Goal: Transaction & Acquisition: Book appointment/travel/reservation

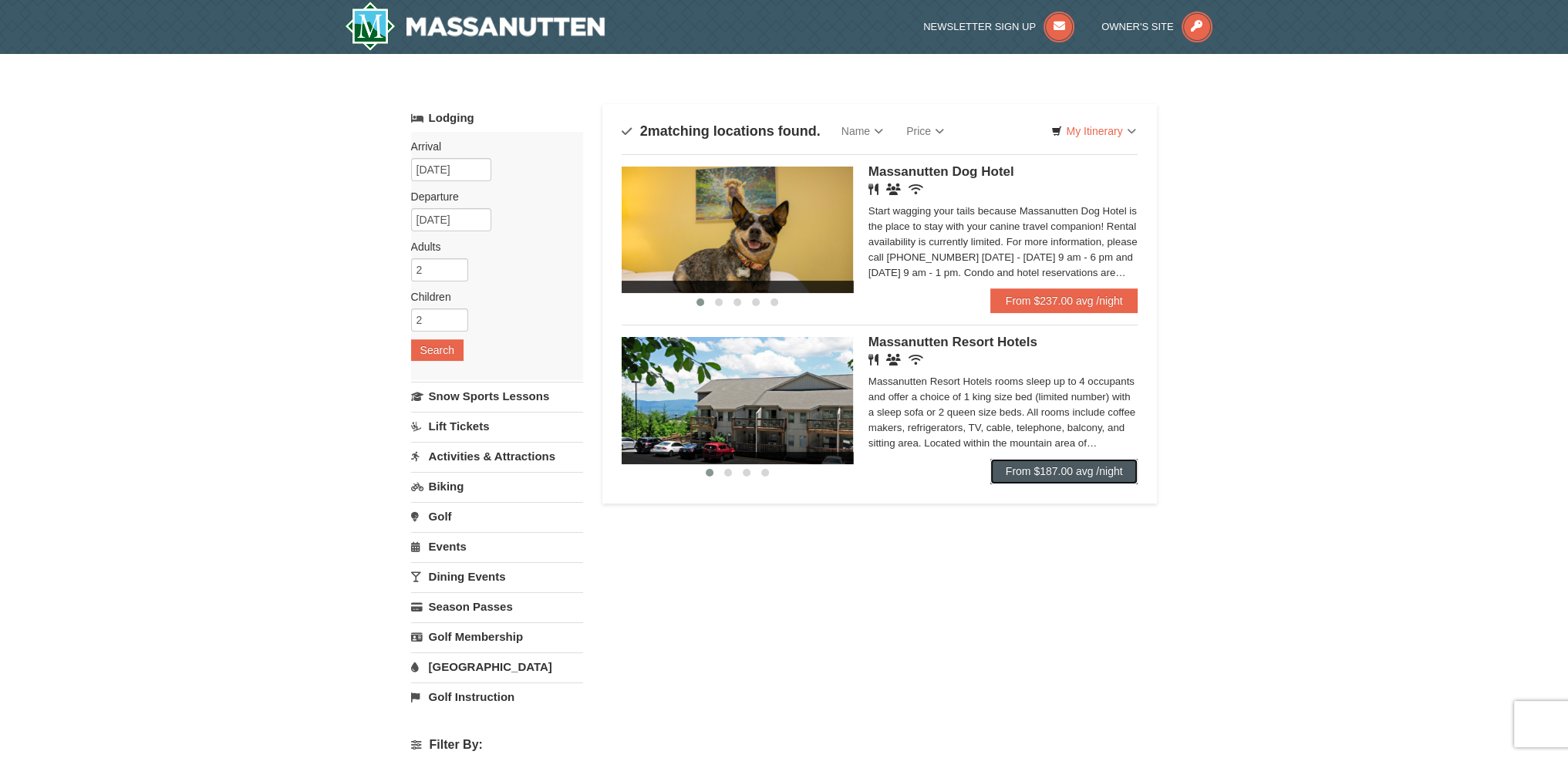
click at [1033, 479] on link "From $187.00 avg /night" at bounding box center [1064, 471] width 148 height 25
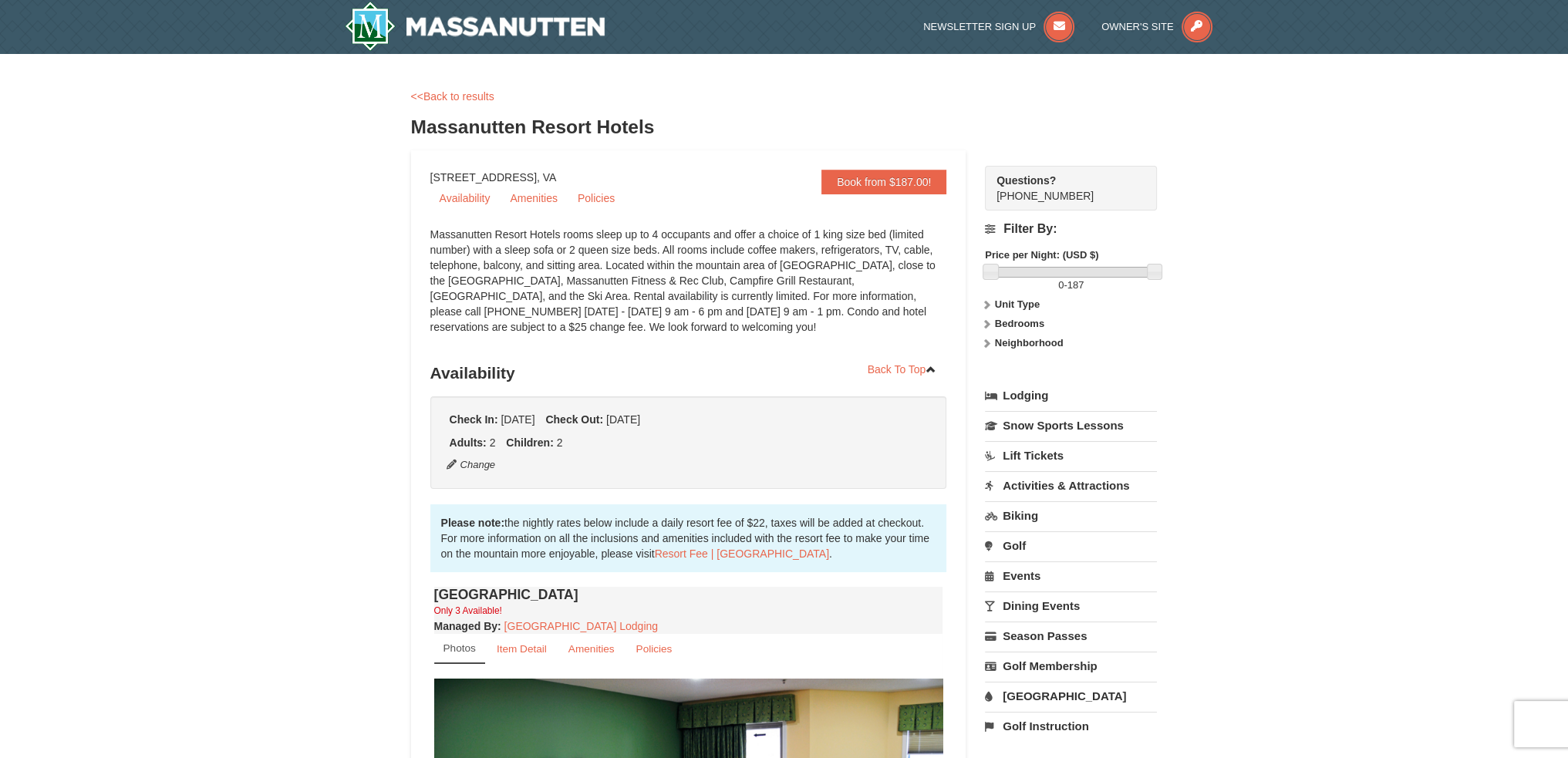
click at [984, 304] on icon at bounding box center [986, 304] width 11 height 11
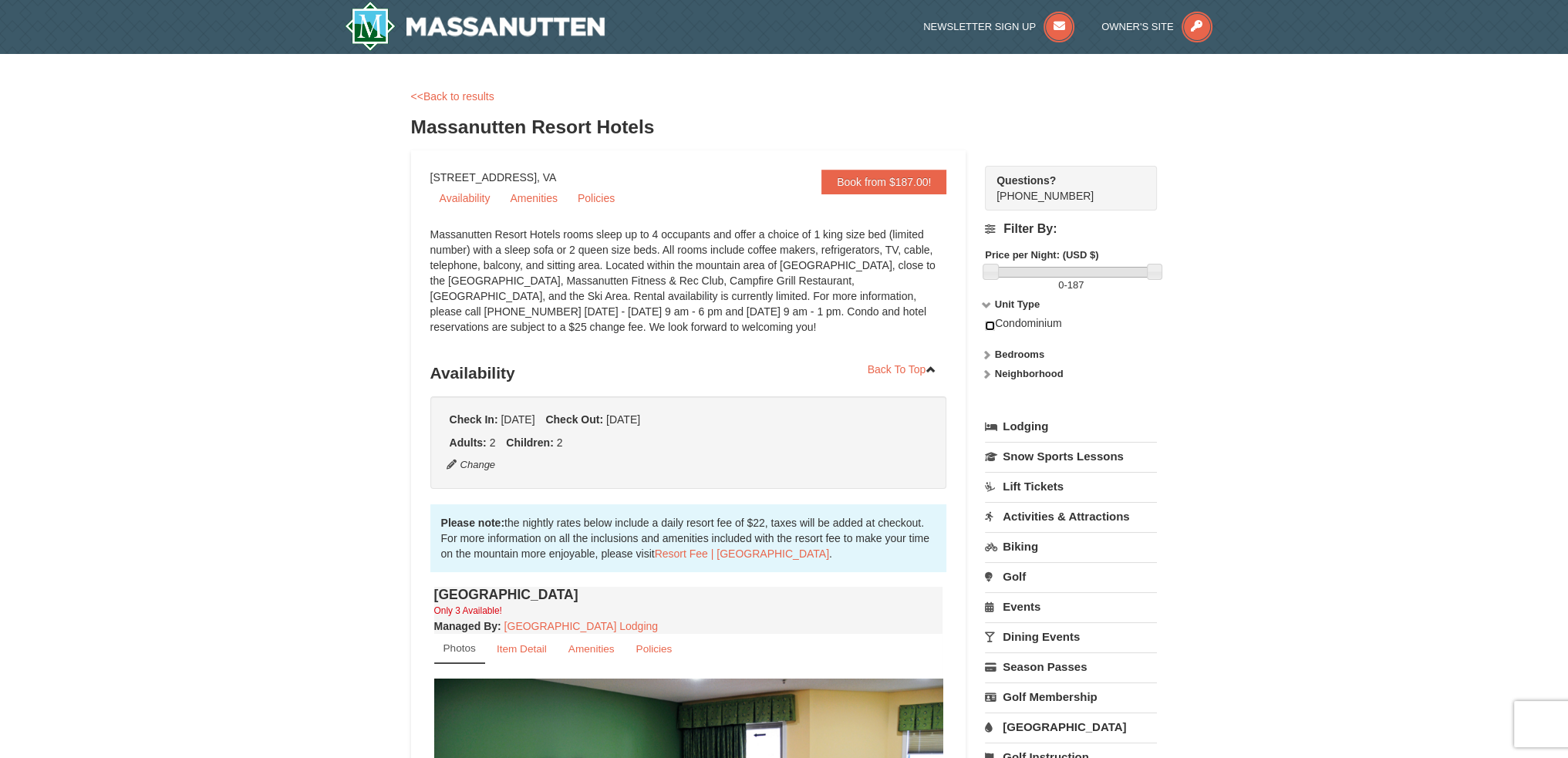
click at [985, 323] on input "checkbox" at bounding box center [990, 326] width 10 height 10
checkbox input "true"
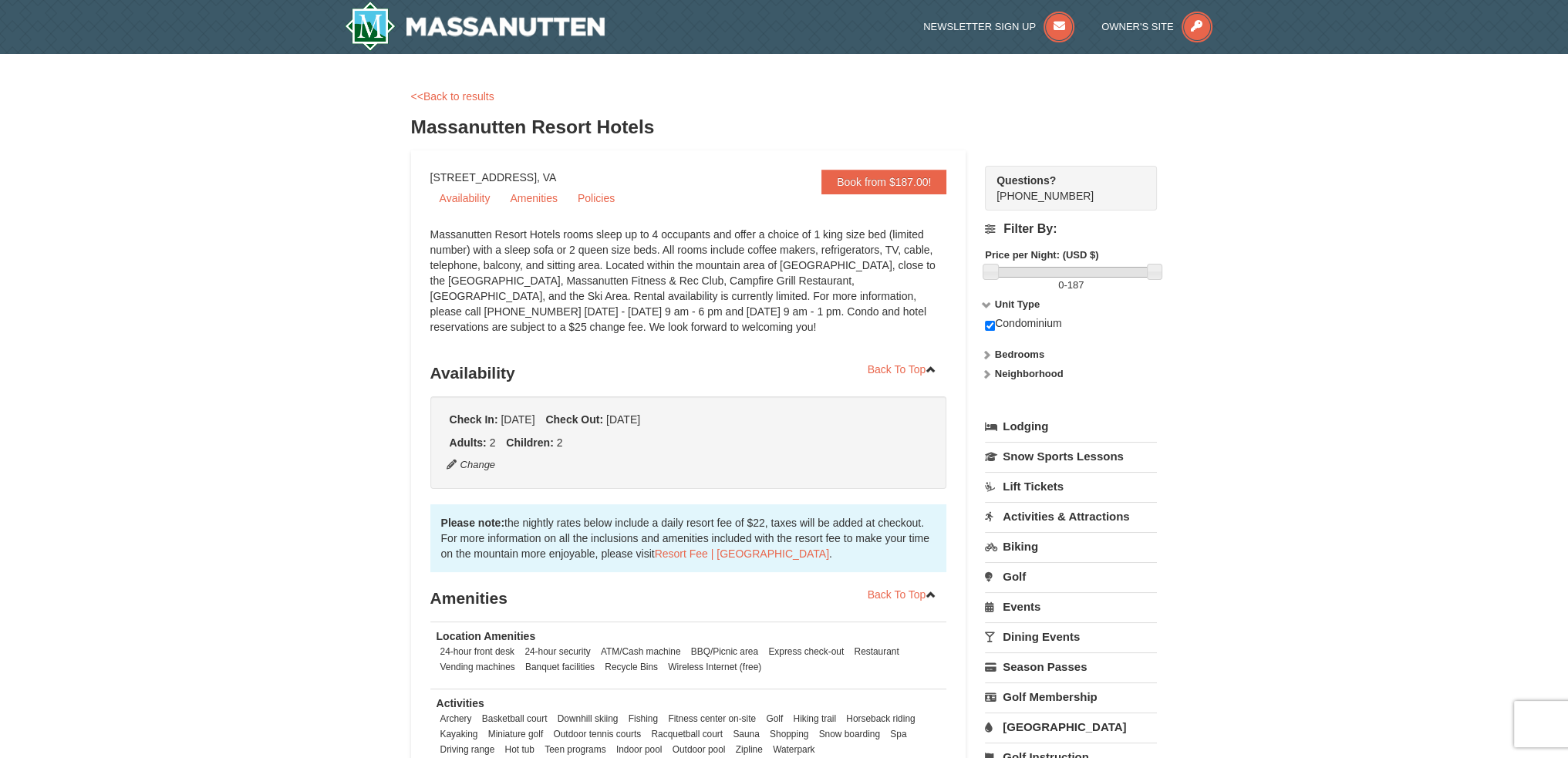
click at [990, 375] on icon at bounding box center [986, 374] width 11 height 11
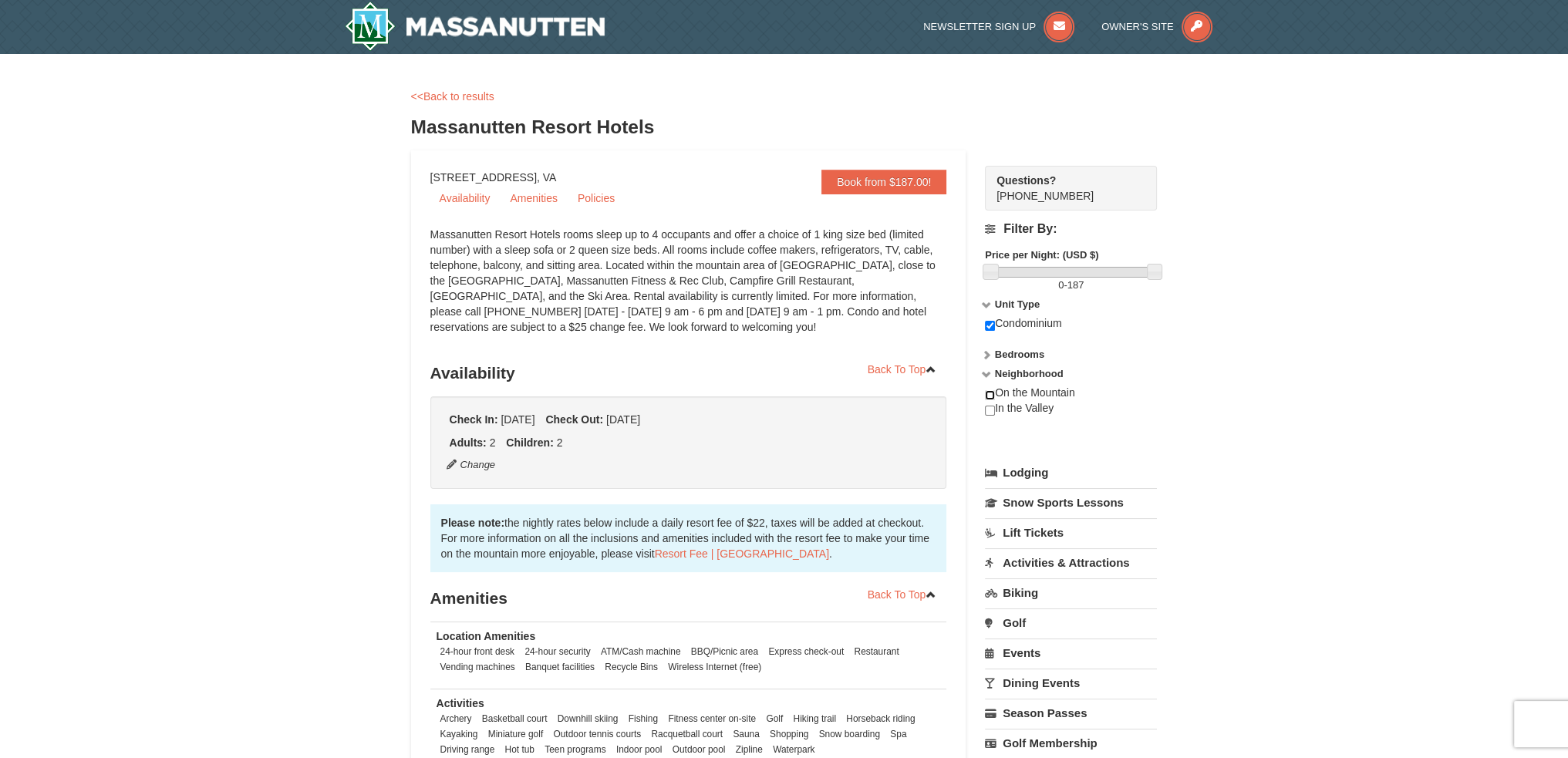
click at [988, 395] on input "checkbox" at bounding box center [990, 395] width 10 height 10
checkbox input "true"
click at [988, 410] on input "checkbox" at bounding box center [990, 410] width 10 height 10
checkbox input "true"
click at [478, 463] on button "Change" at bounding box center [472, 465] width 51 height 17
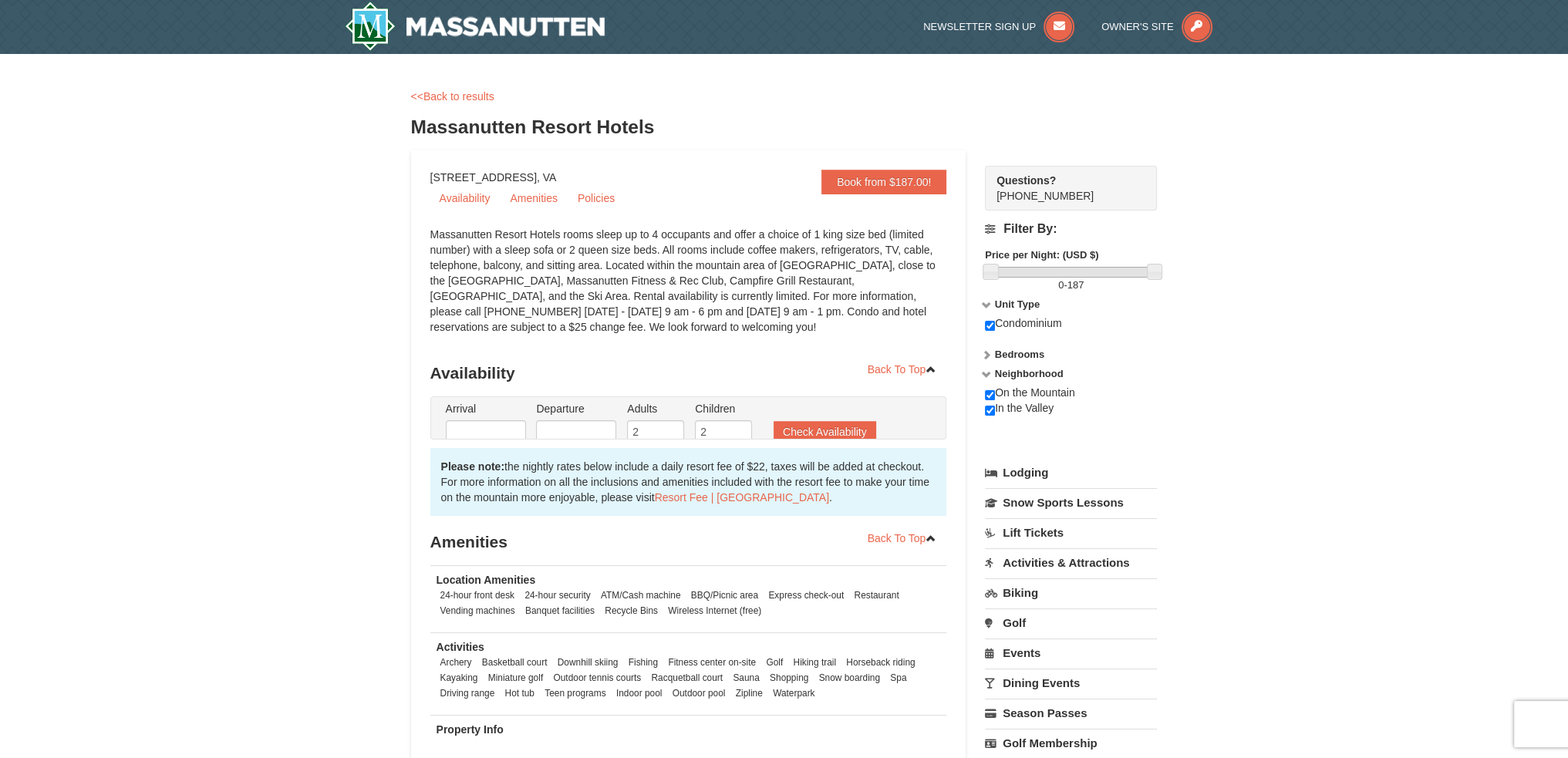
type input "11/15/2025"
type input "[DATE]"
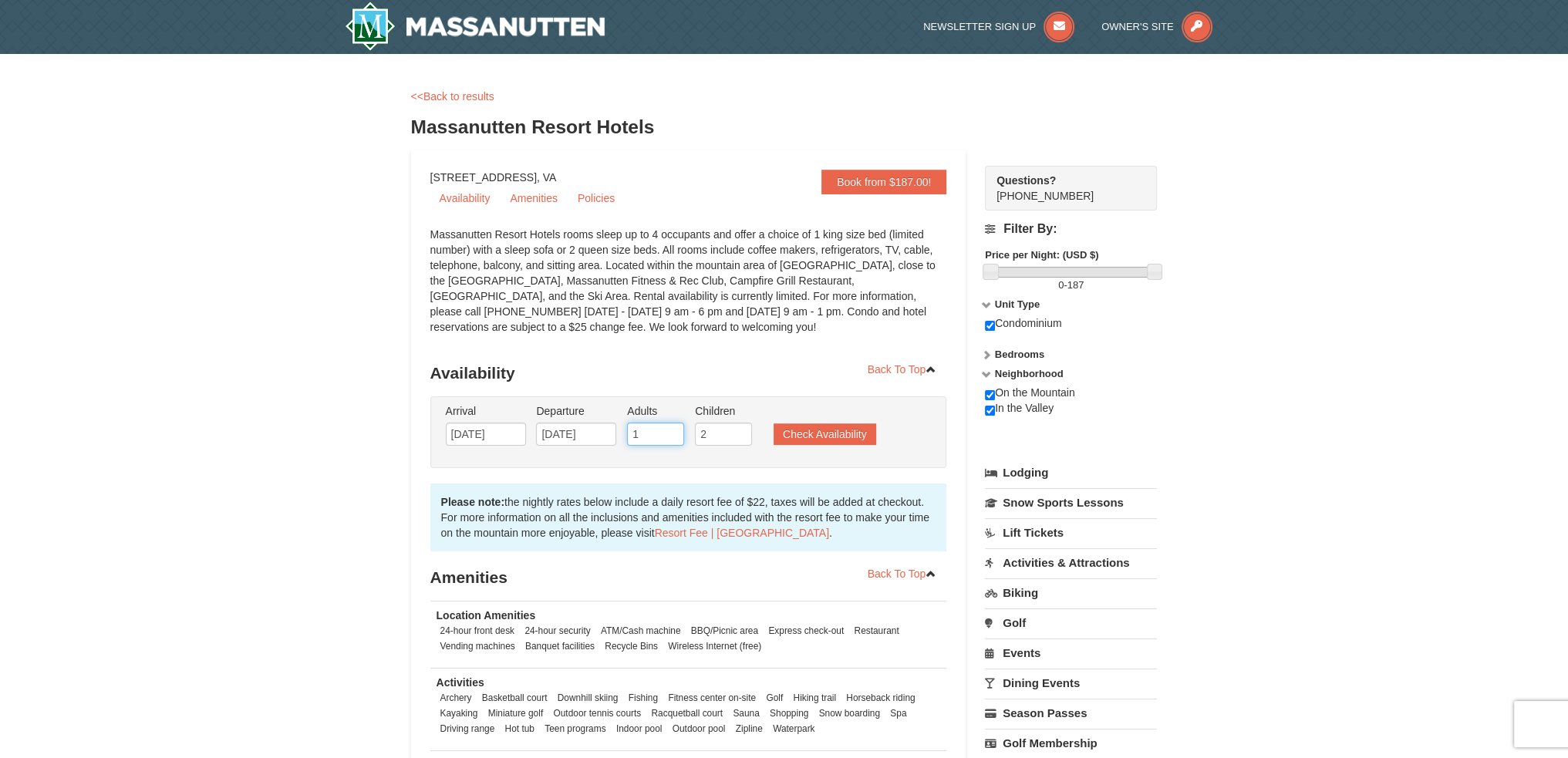
click at [667, 438] on input "1" at bounding box center [655, 433] width 57 height 23
click at [670, 432] on input "2" at bounding box center [655, 433] width 57 height 23
click at [670, 432] on input "3" at bounding box center [655, 433] width 57 height 23
click at [670, 432] on input "4" at bounding box center [655, 433] width 57 height 23
click at [670, 432] on input "6" at bounding box center [655, 433] width 57 height 23
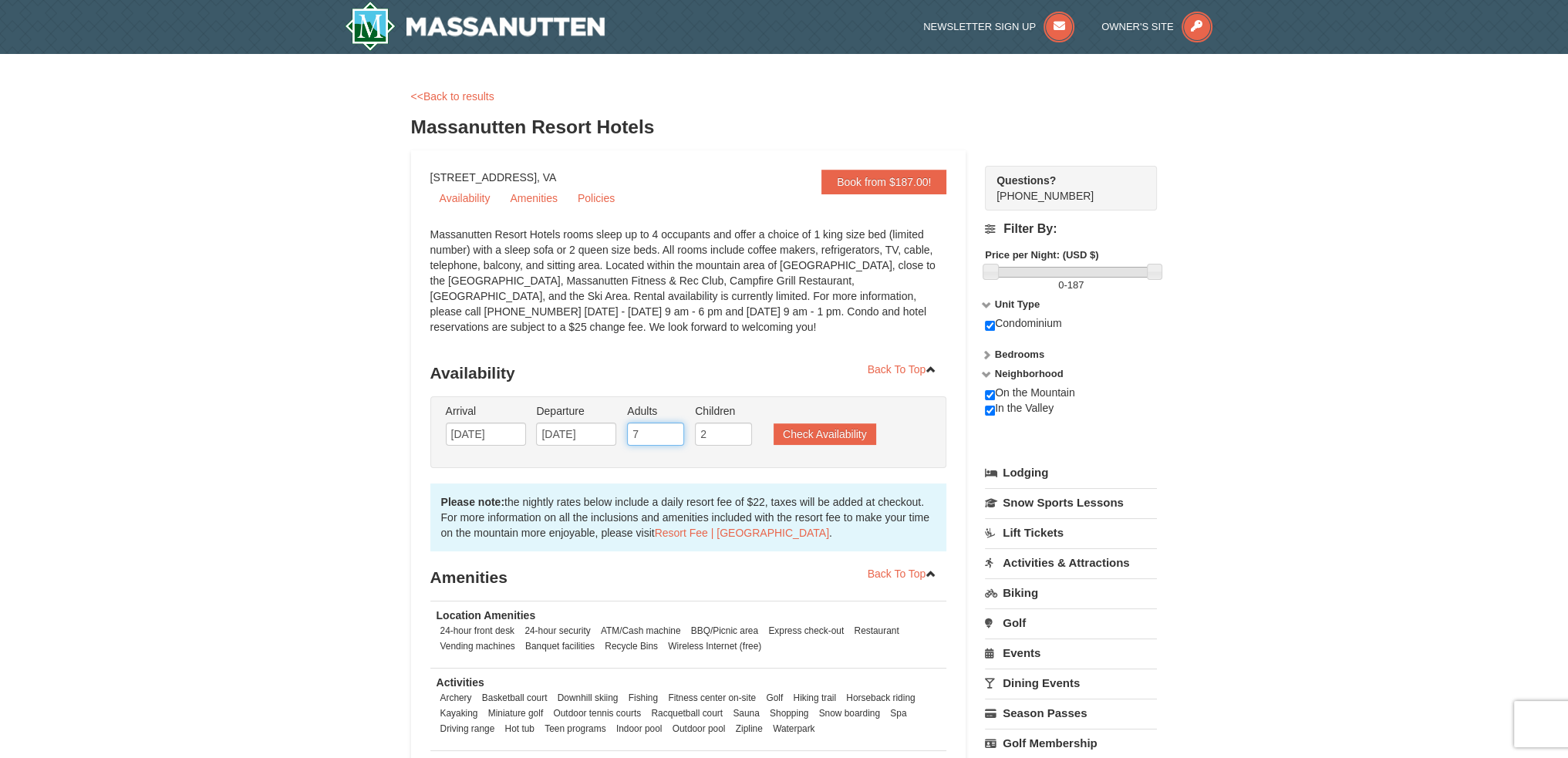
click at [670, 432] on input "7" at bounding box center [655, 433] width 57 height 23
click at [670, 432] on input "8" at bounding box center [655, 433] width 57 height 23
click at [670, 432] on input "9" at bounding box center [655, 433] width 57 height 23
type input "10"
click at [670, 433] on input "10" at bounding box center [655, 433] width 57 height 23
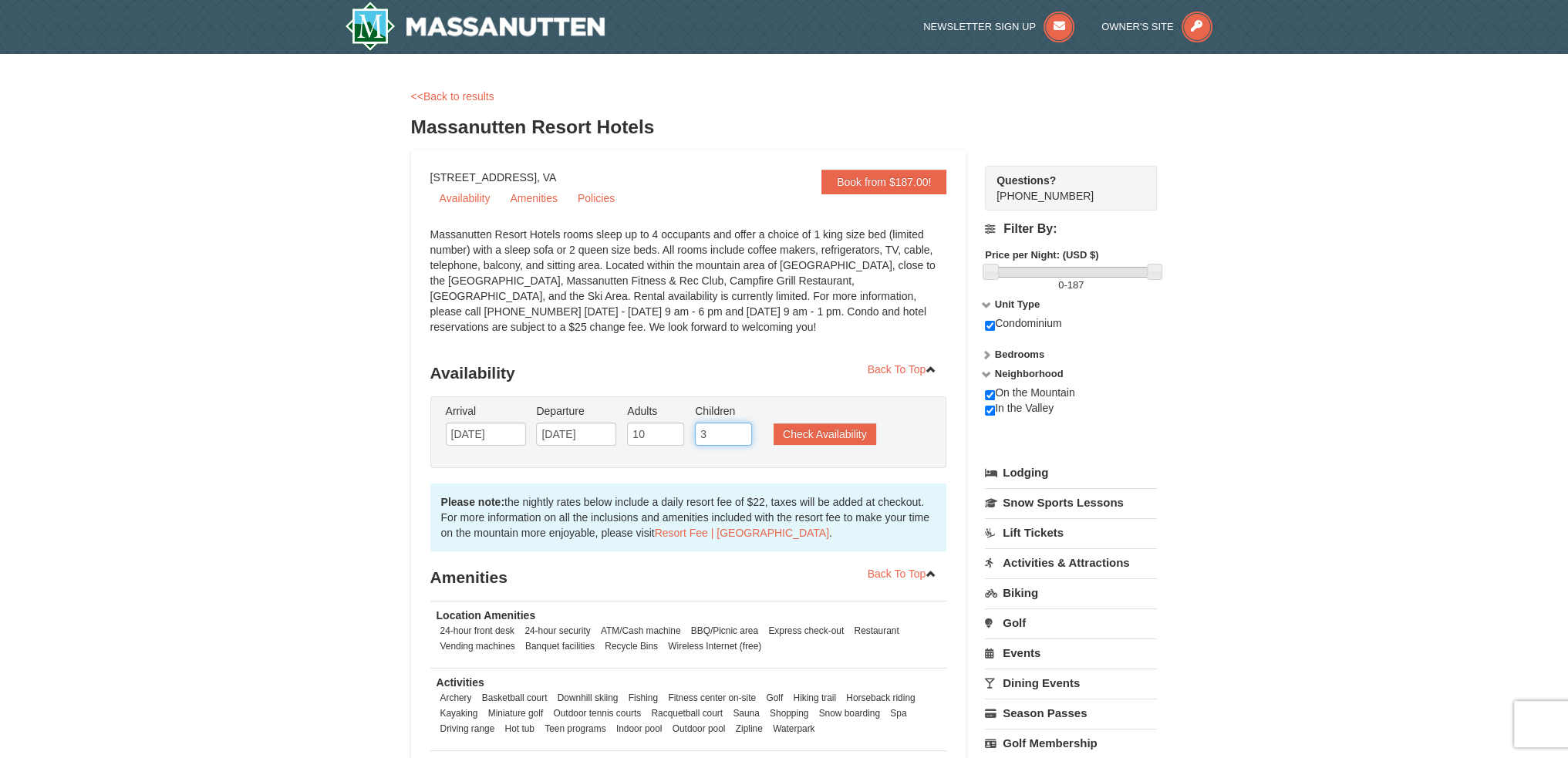
click at [737, 432] on input "3" at bounding box center [723, 433] width 57 height 23
click at [737, 432] on input "4" at bounding box center [723, 433] width 57 height 23
click at [737, 432] on input "5" at bounding box center [723, 433] width 57 height 23
click at [736, 431] on input "6" at bounding box center [723, 433] width 57 height 23
click at [736, 431] on input "7" at bounding box center [723, 433] width 57 height 23
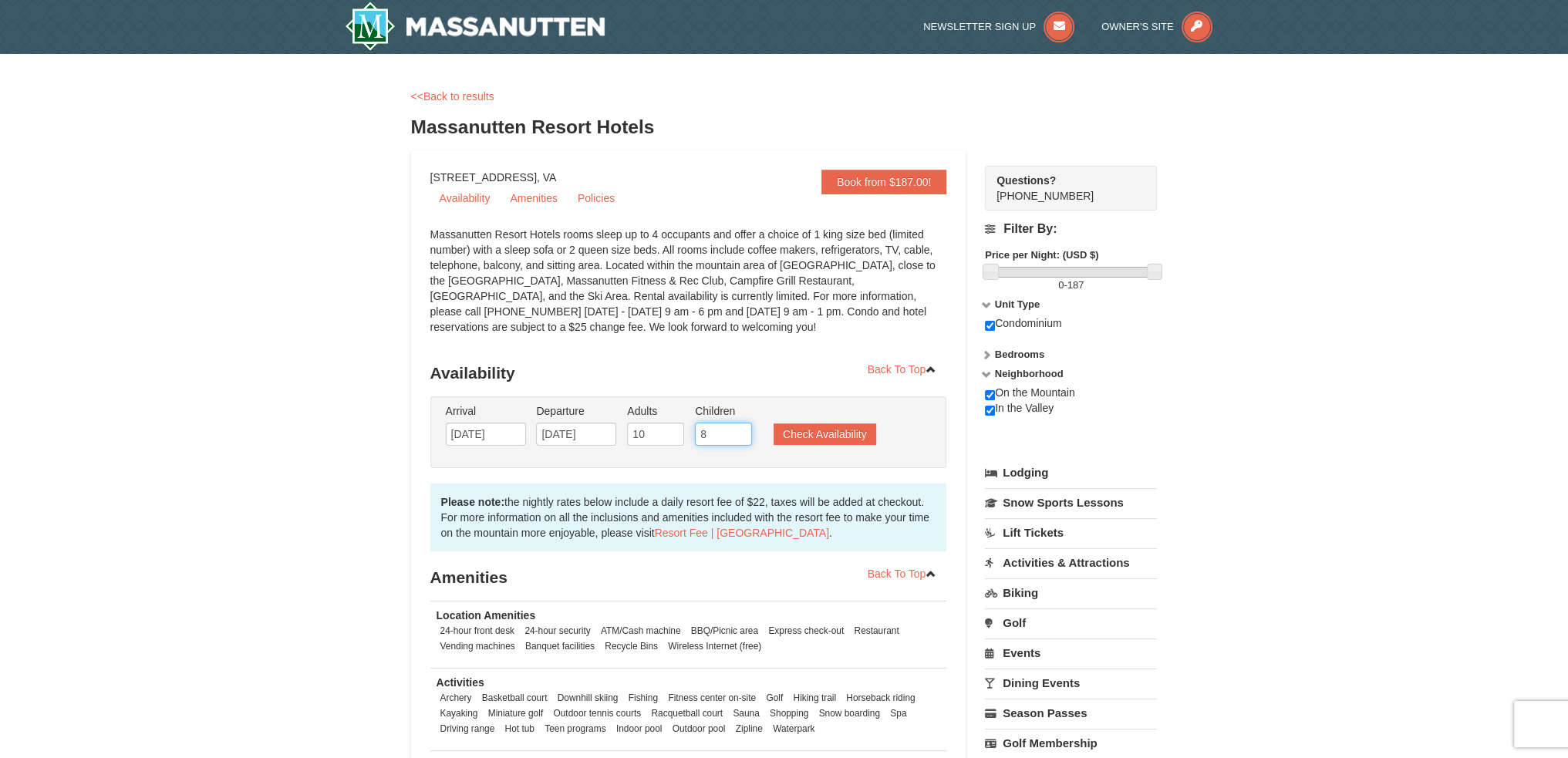
click at [736, 431] on input "8" at bounding box center [723, 433] width 57 height 23
click at [736, 431] on input "9" at bounding box center [723, 433] width 57 height 23
type input "10"
click at [736, 431] on input "10" at bounding box center [723, 433] width 57 height 23
click at [793, 429] on button "Check Availability" at bounding box center [824, 433] width 103 height 21
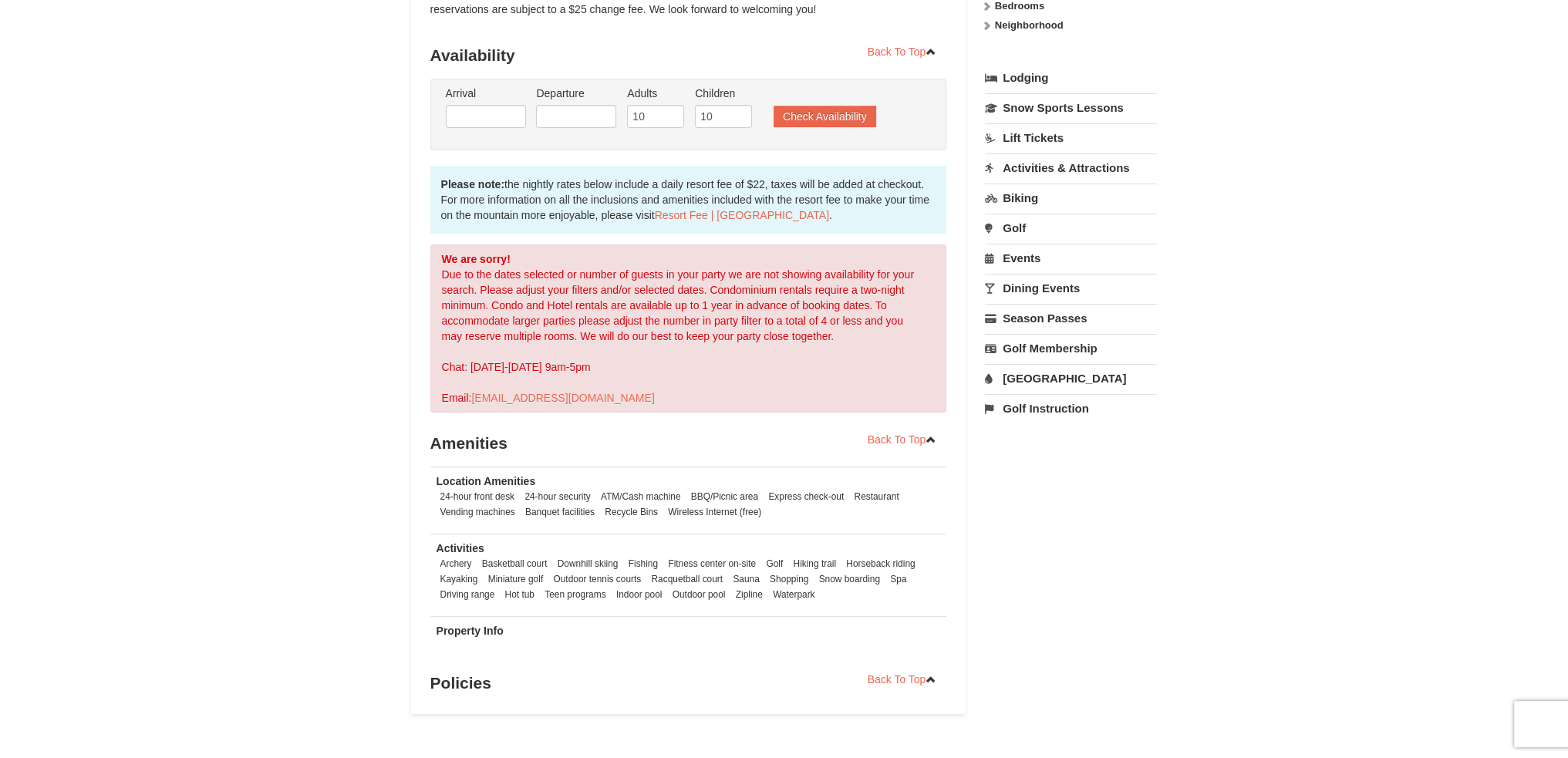
scroll to position [265, 0]
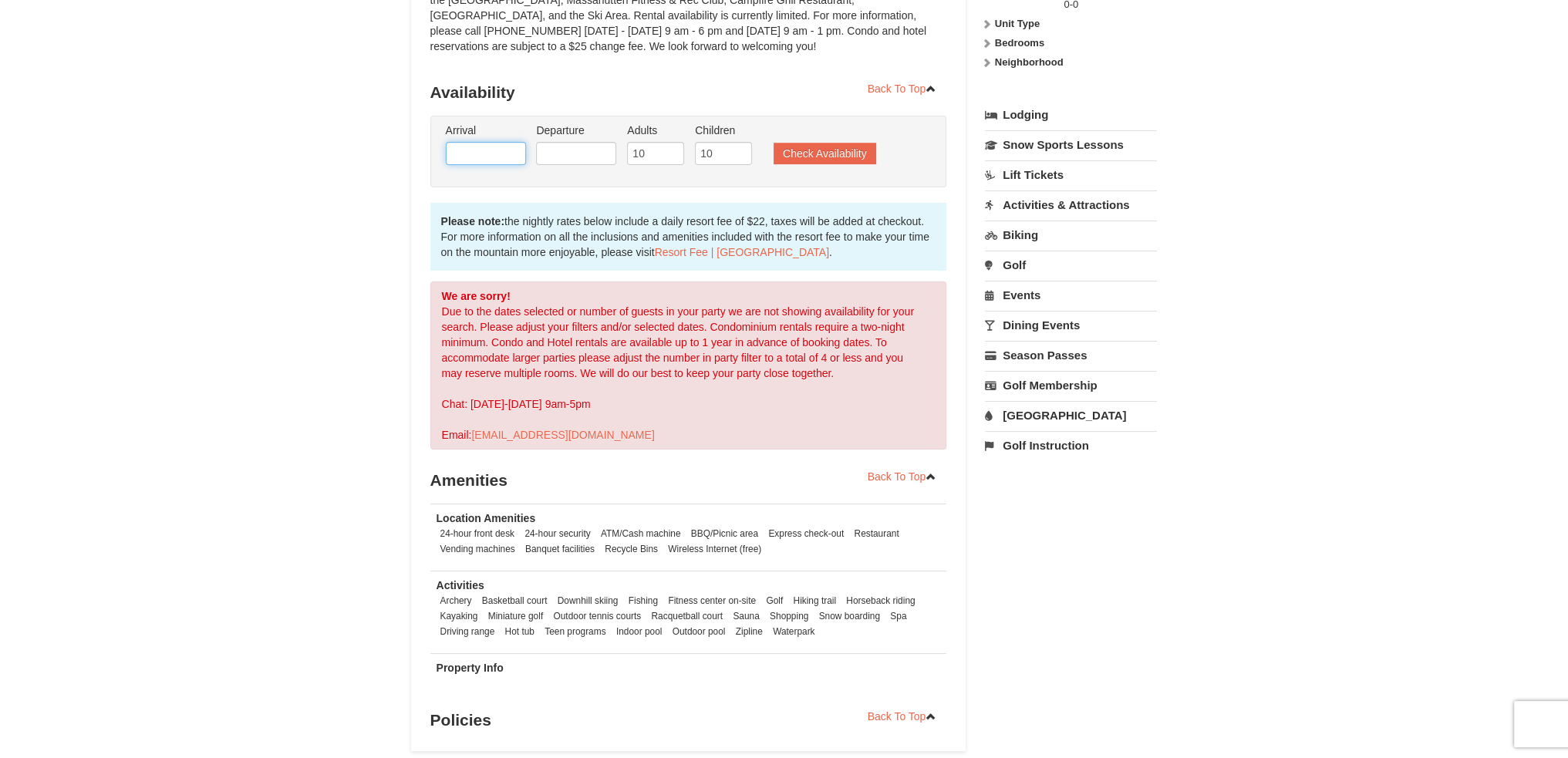
click at [461, 151] on input "text" at bounding box center [486, 153] width 80 height 23
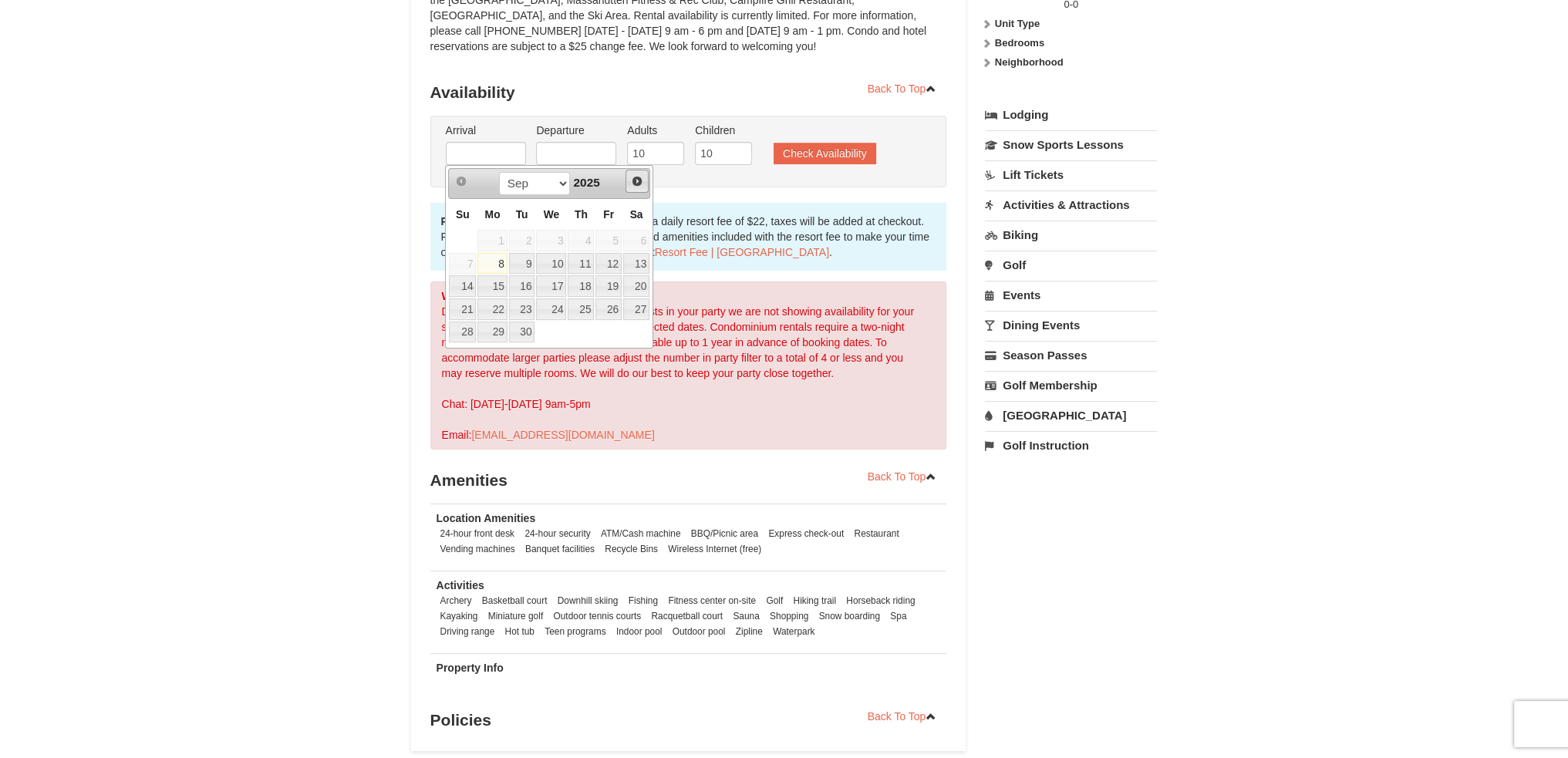
click at [640, 184] on span "Next" at bounding box center [637, 181] width 13 height 13
click at [639, 184] on span "Next" at bounding box center [637, 181] width 13 height 13
click at [614, 286] on link "14" at bounding box center [609, 286] width 26 height 21
type input "[DATE]"
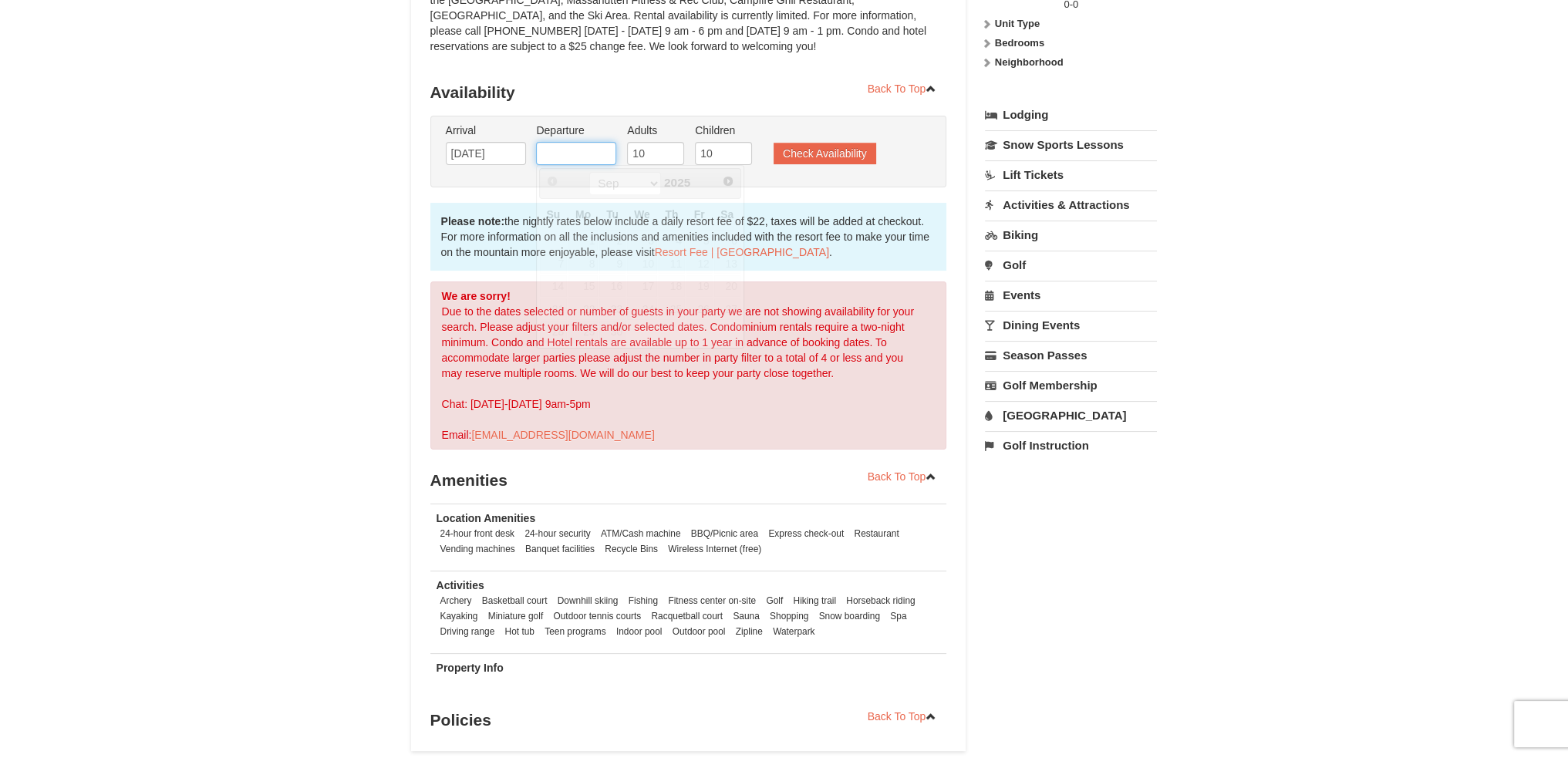
click at [586, 156] on input "text" at bounding box center [576, 153] width 80 height 23
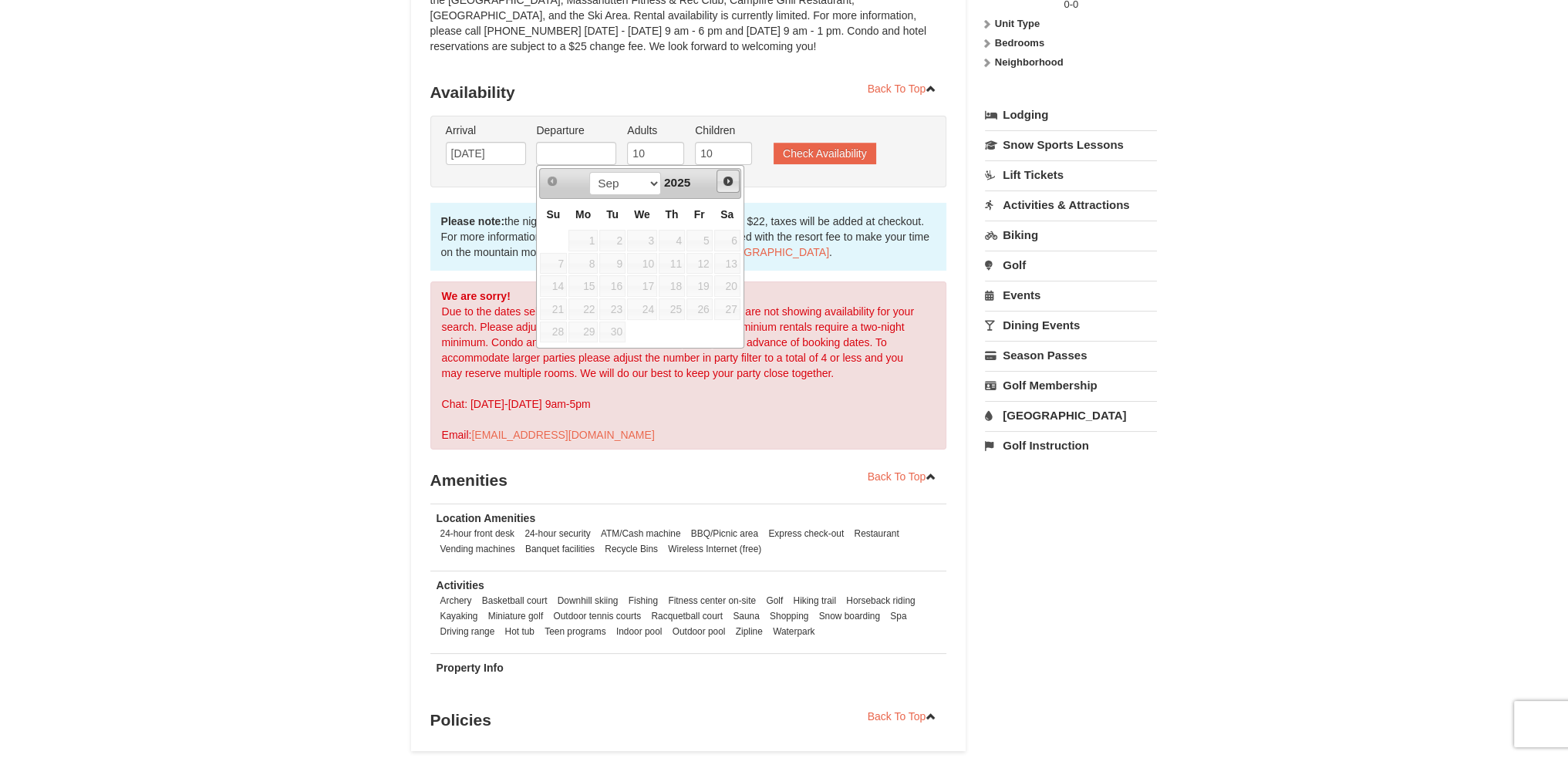
click at [726, 183] on span "Next" at bounding box center [727, 181] width 13 height 13
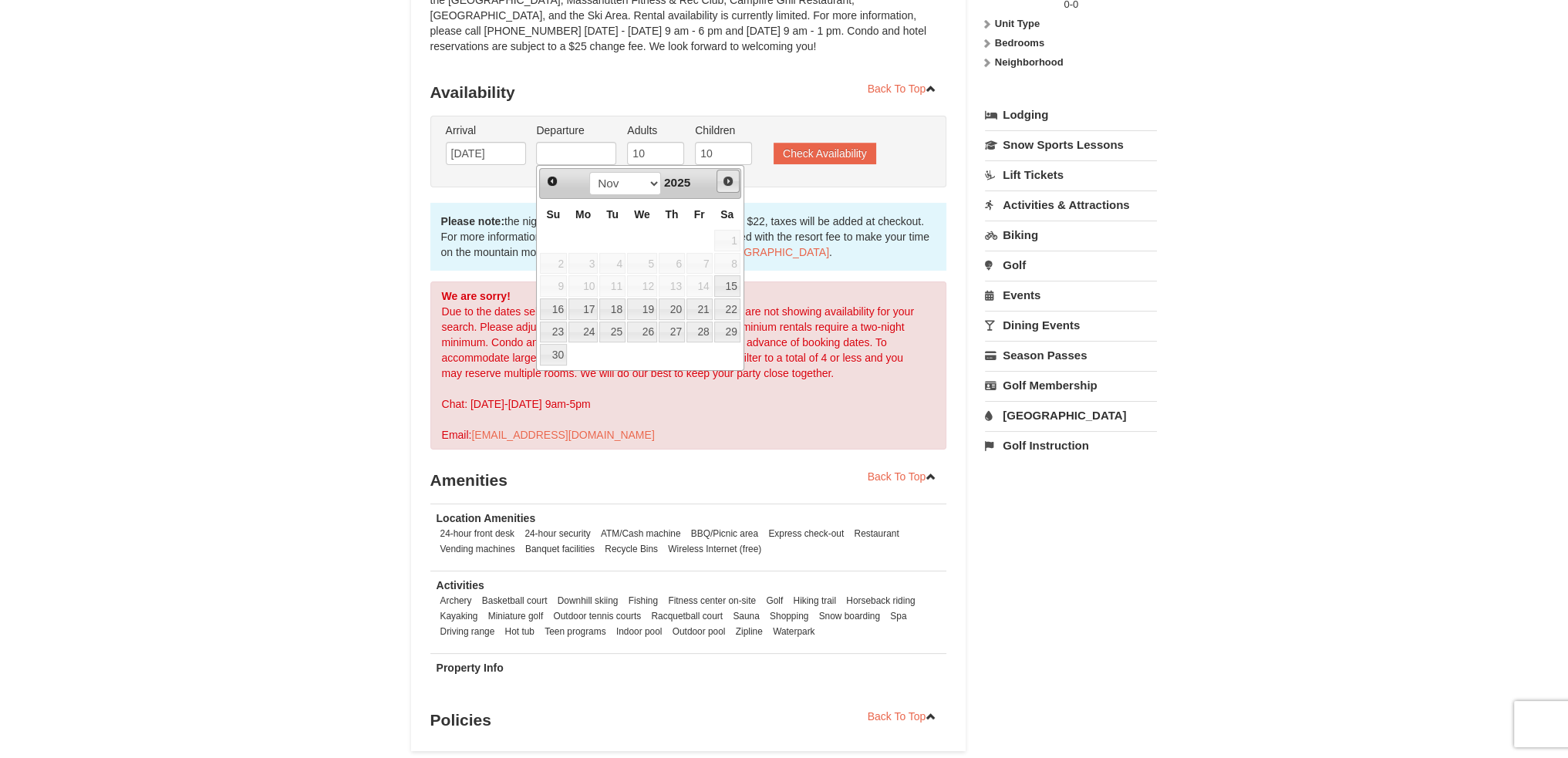
click at [726, 183] on span "Next" at bounding box center [727, 181] width 13 height 13
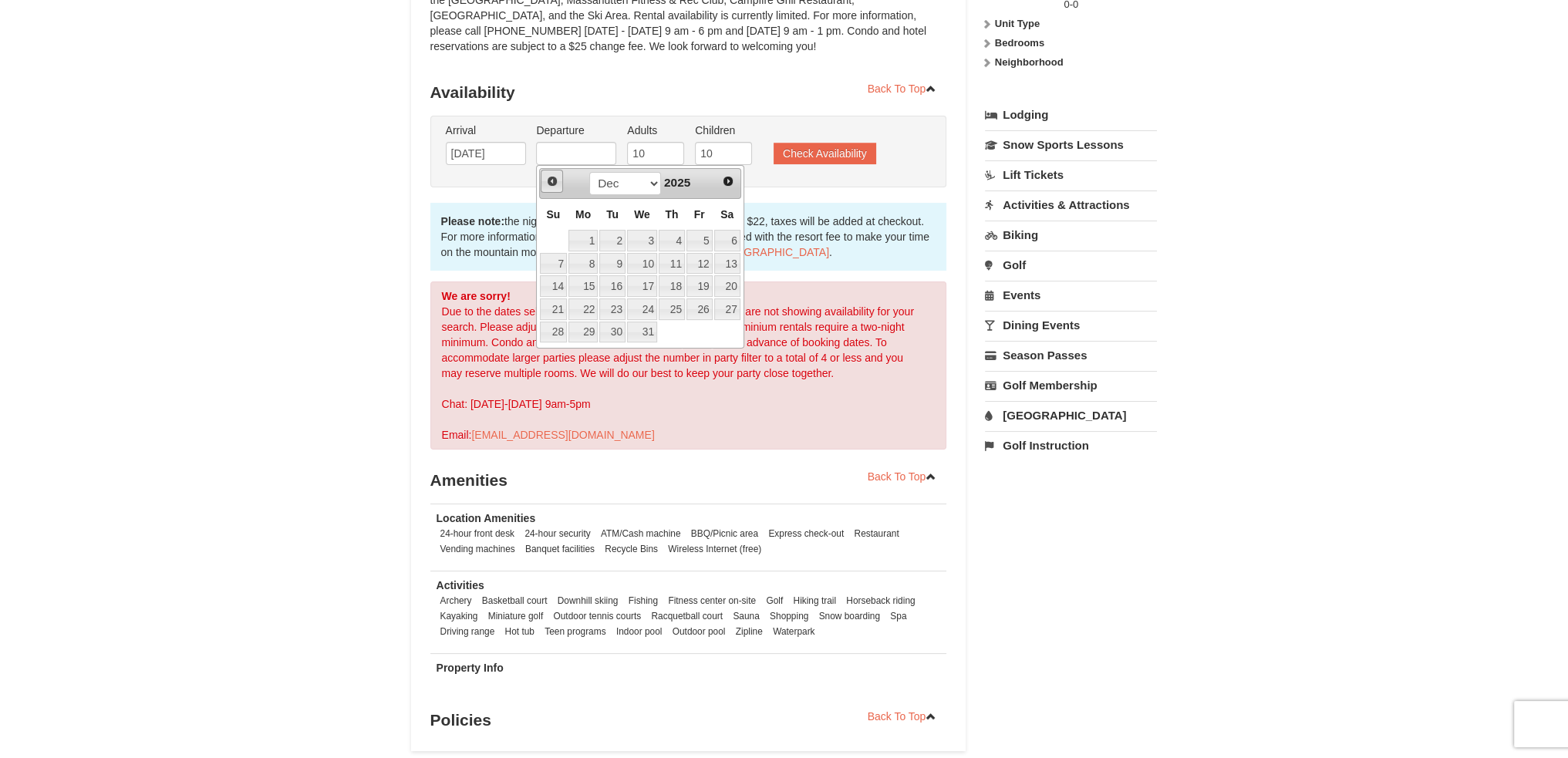
click at [547, 182] on span "Prev" at bounding box center [552, 181] width 13 height 13
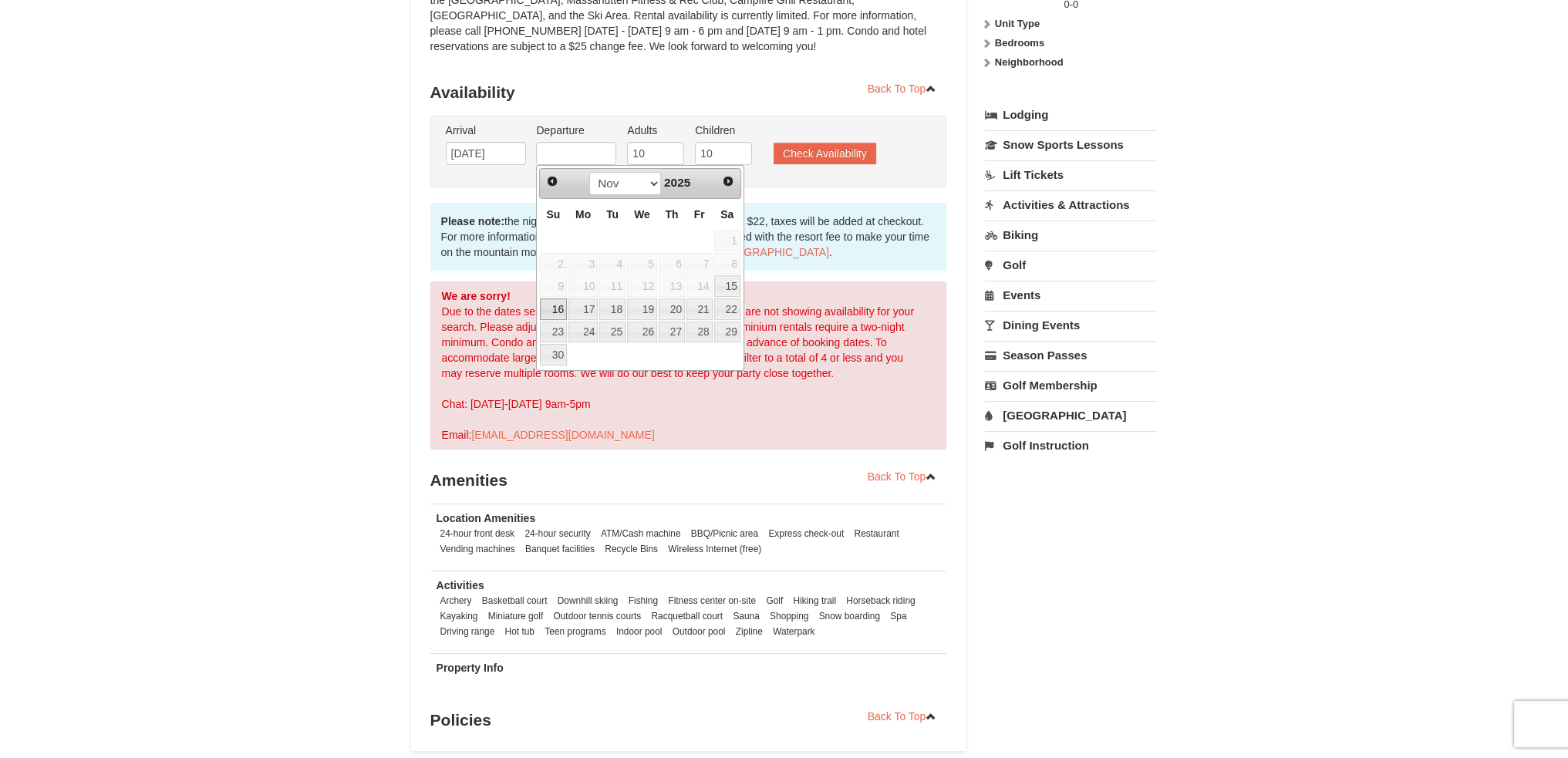
click at [549, 304] on link "16" at bounding box center [553, 308] width 27 height 21
type input "[DATE]"
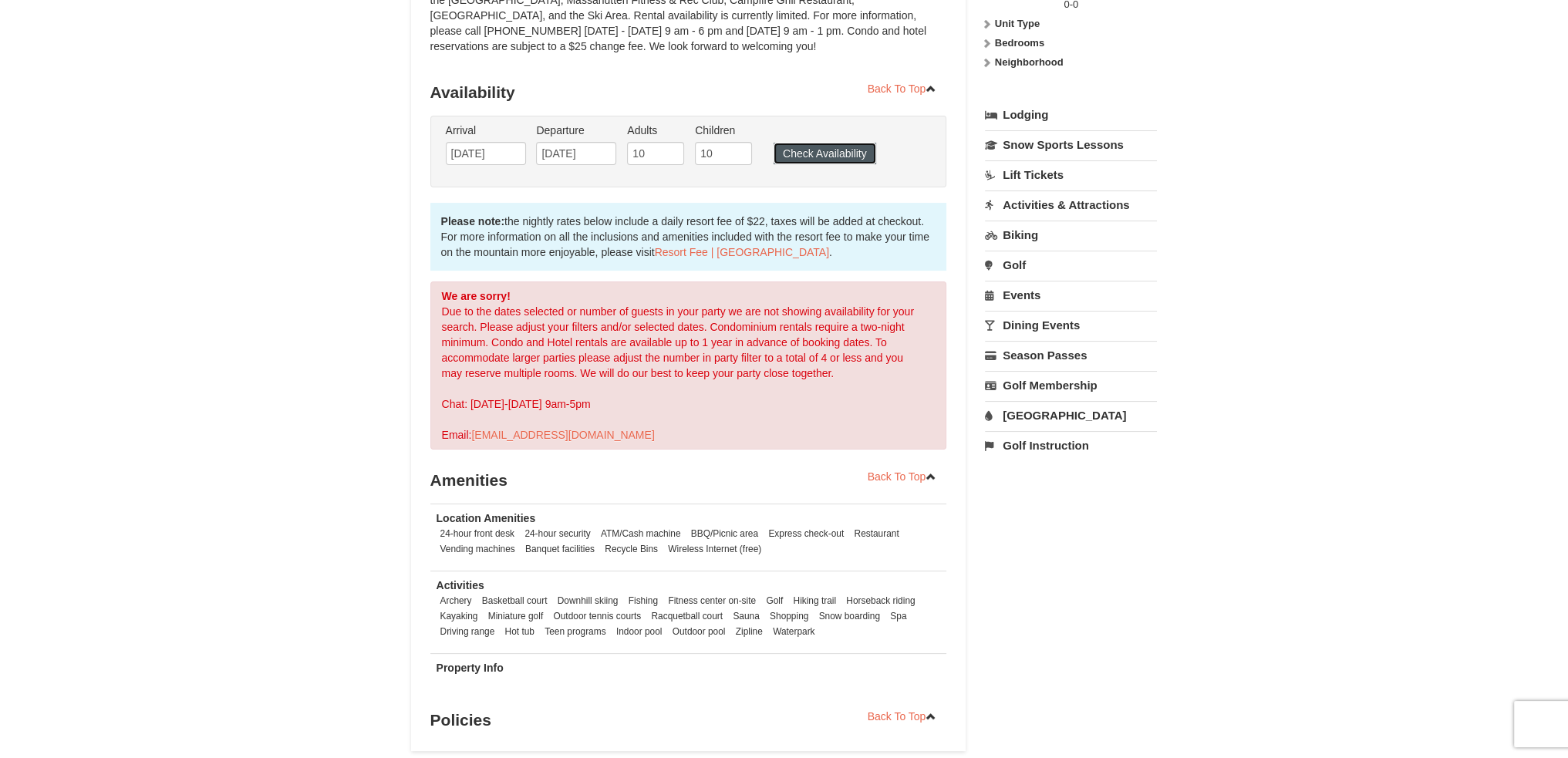
click at [813, 158] on button "Check Availability" at bounding box center [824, 153] width 103 height 21
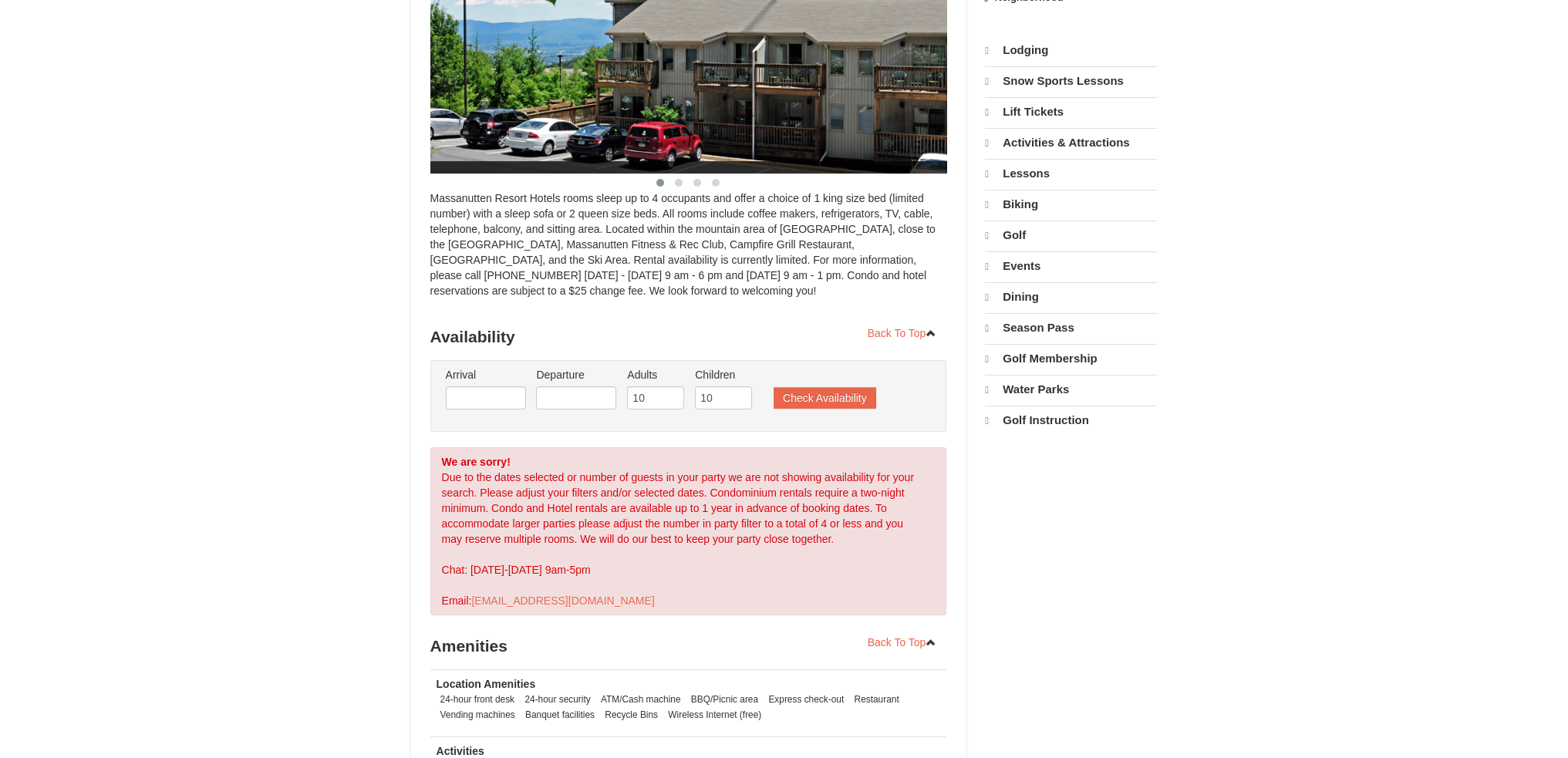
select select "9"
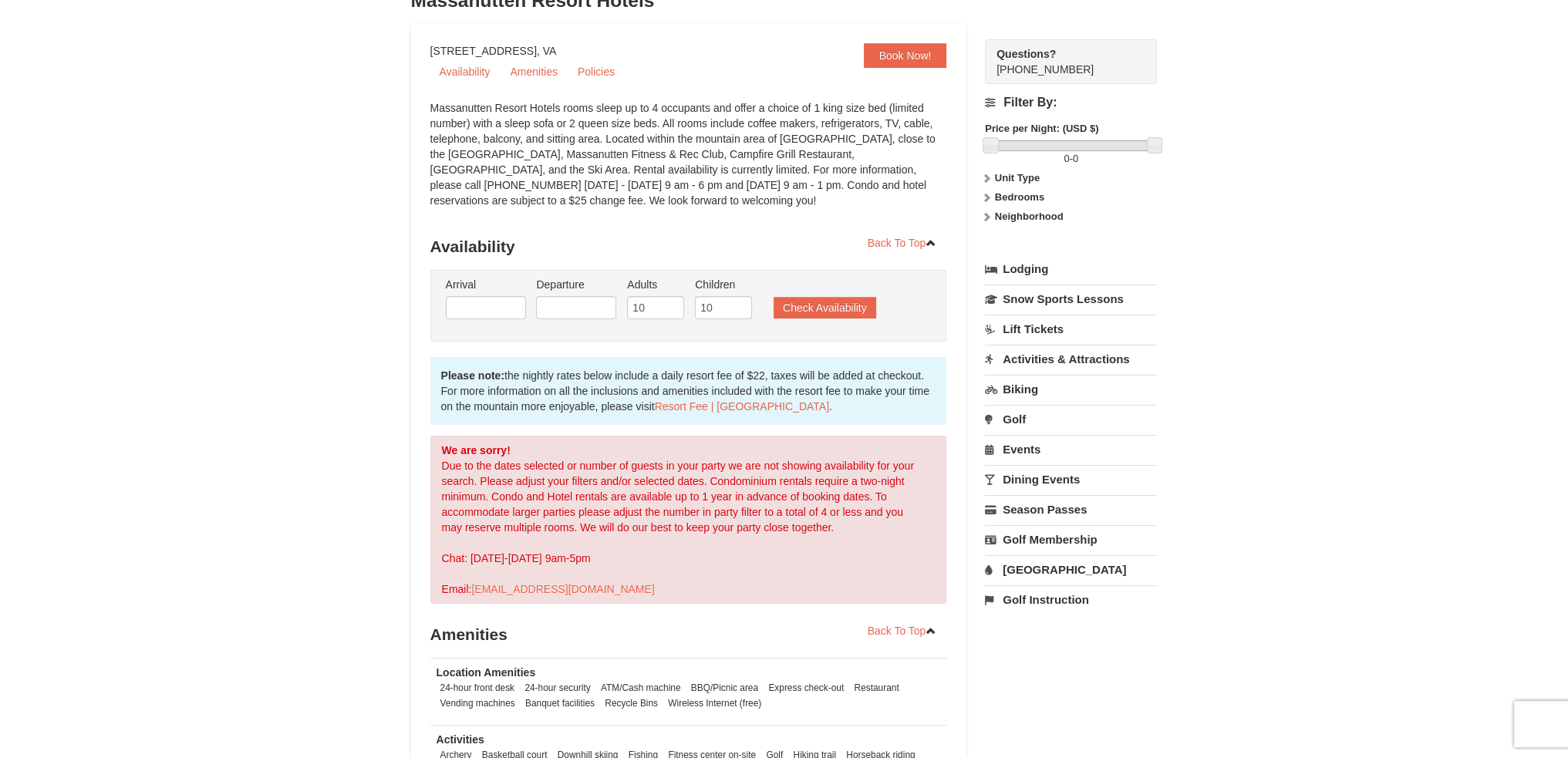
scroll to position [111, 0]
click at [668, 314] on input "9" at bounding box center [655, 307] width 57 height 23
click at [668, 314] on input "8" at bounding box center [655, 307] width 57 height 23
click at [668, 314] on input "7" at bounding box center [655, 307] width 57 height 23
type input "6"
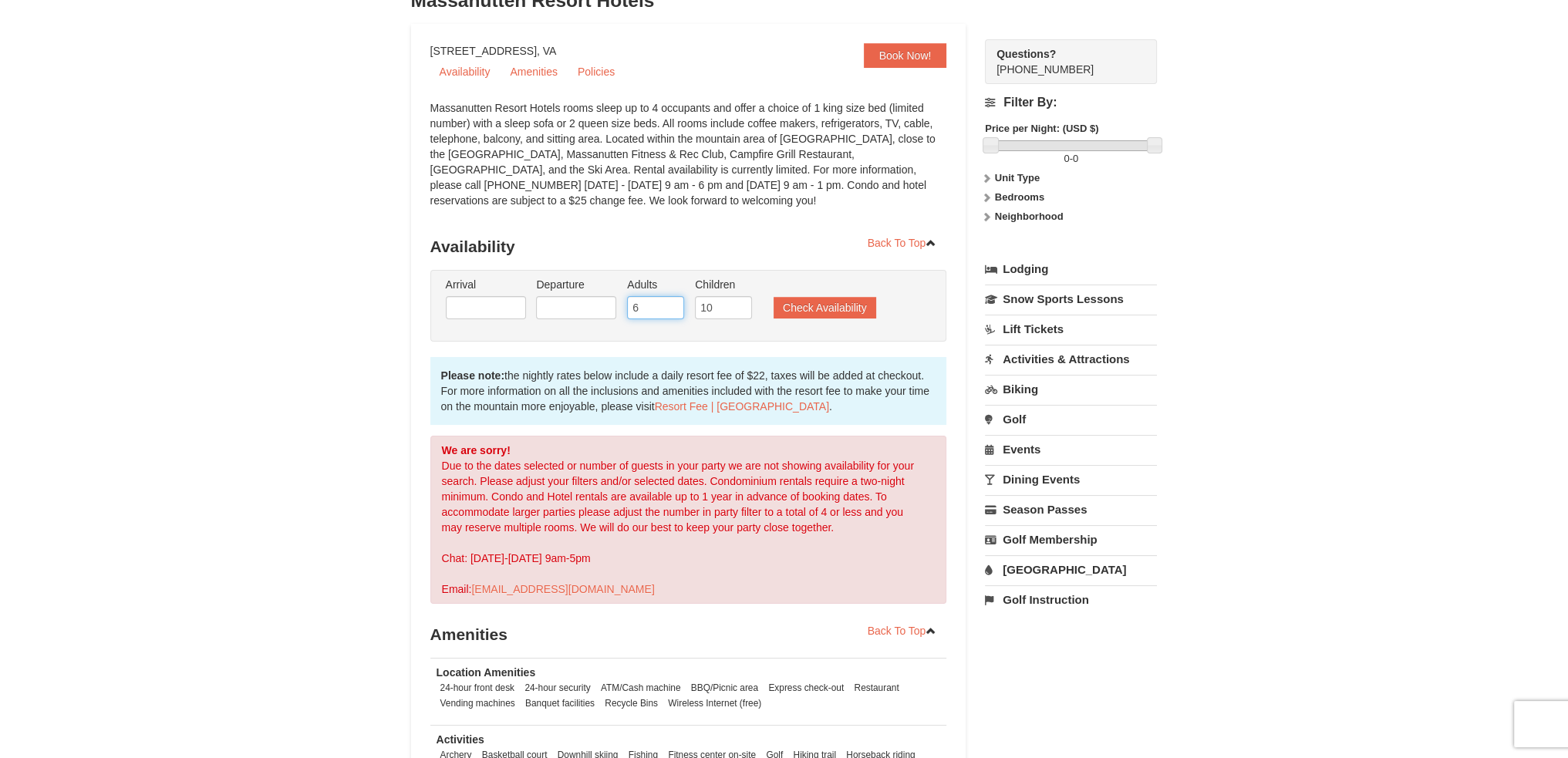
click at [668, 314] on input "6" at bounding box center [655, 307] width 57 height 23
click at [512, 310] on input "text" at bounding box center [486, 307] width 80 height 23
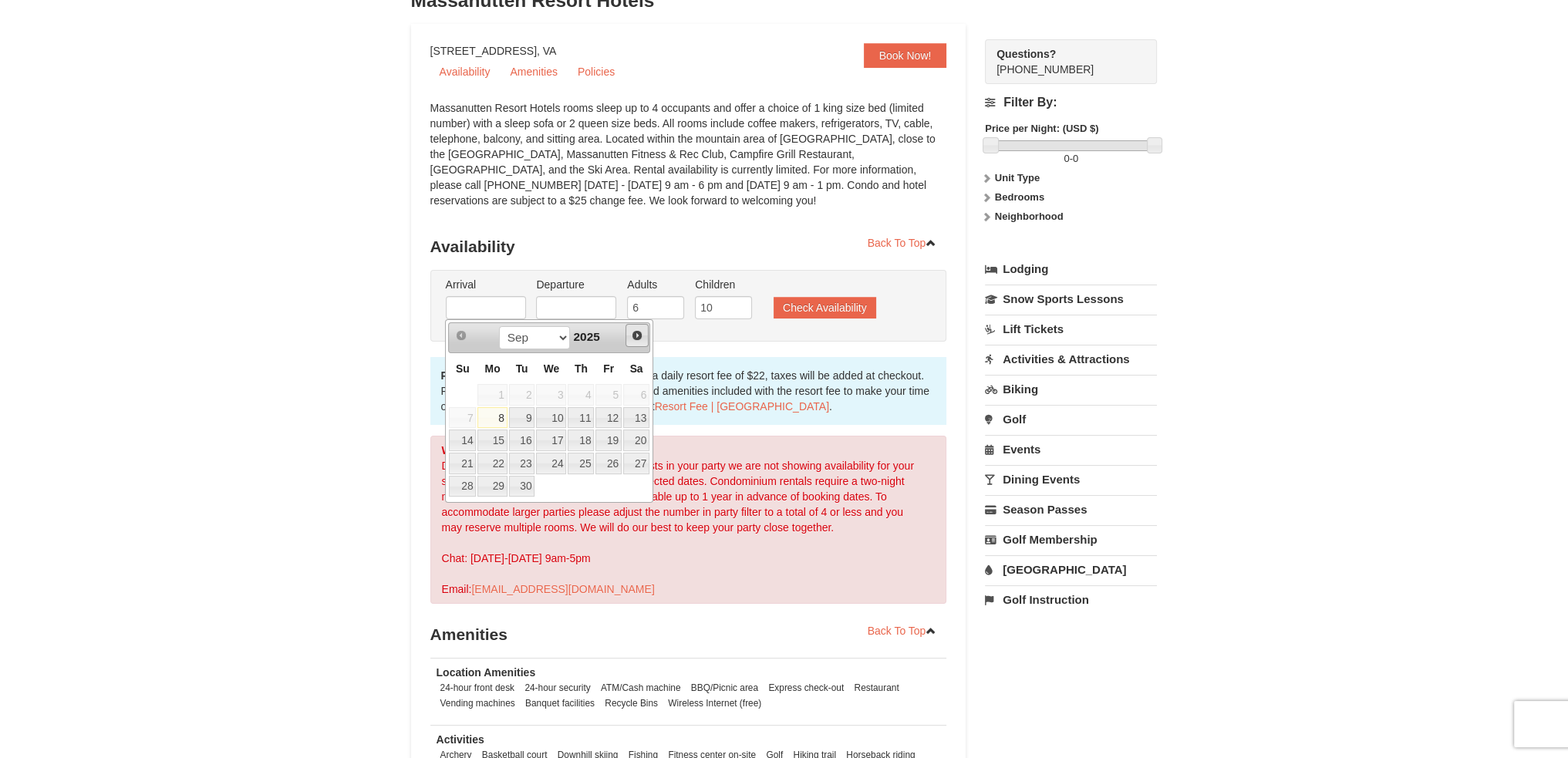
click at [632, 337] on span "Next" at bounding box center [637, 335] width 13 height 13
click at [465, 333] on span "Prev" at bounding box center [461, 335] width 13 height 13
click at [605, 438] on link "14" at bounding box center [609, 439] width 26 height 21
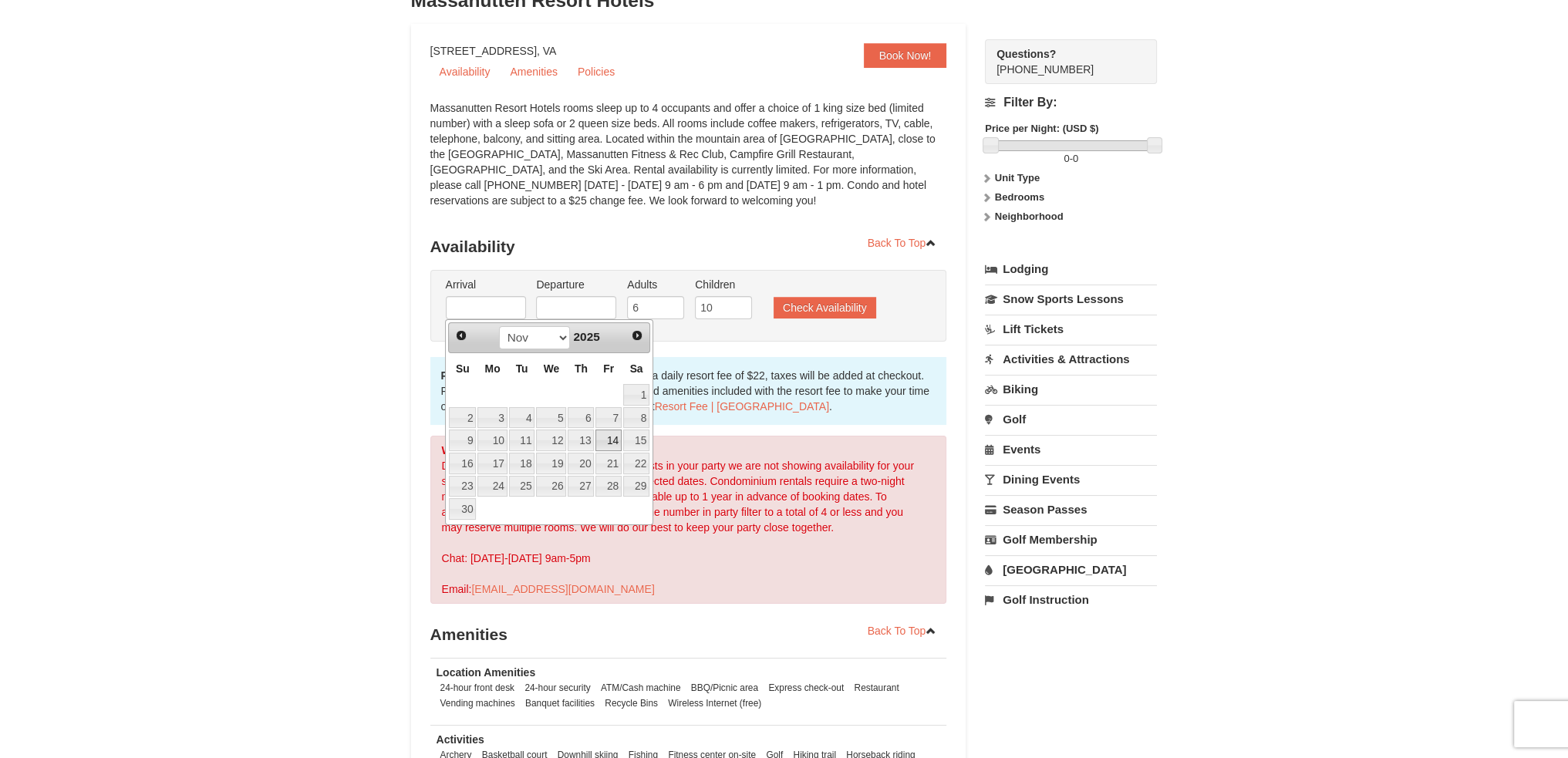
type input "[DATE]"
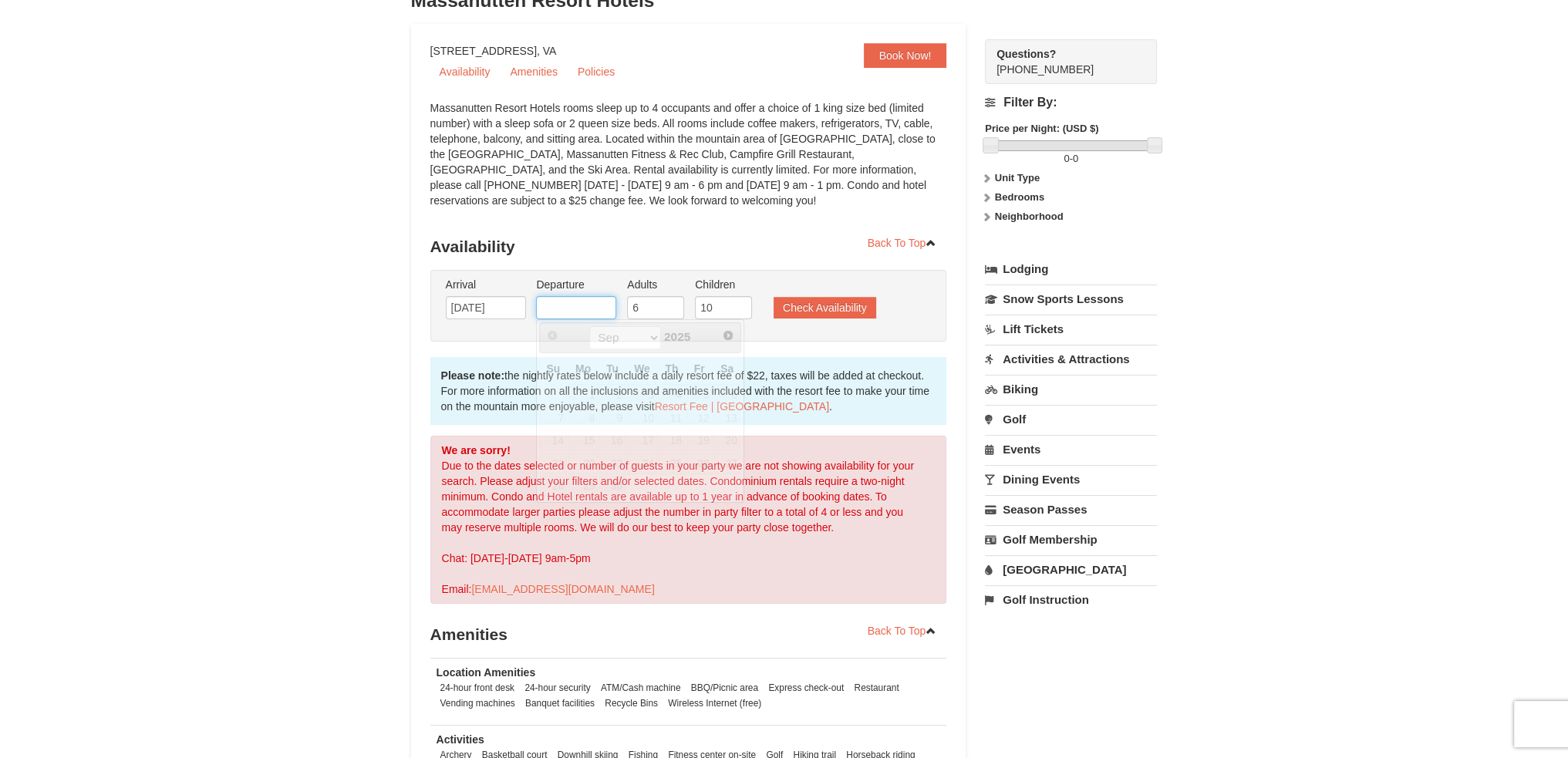
drag, startPoint x: 598, startPoint y: 303, endPoint x: 601, endPoint y: 317, distance: 14.3
click at [598, 304] on input "text" at bounding box center [576, 307] width 80 height 23
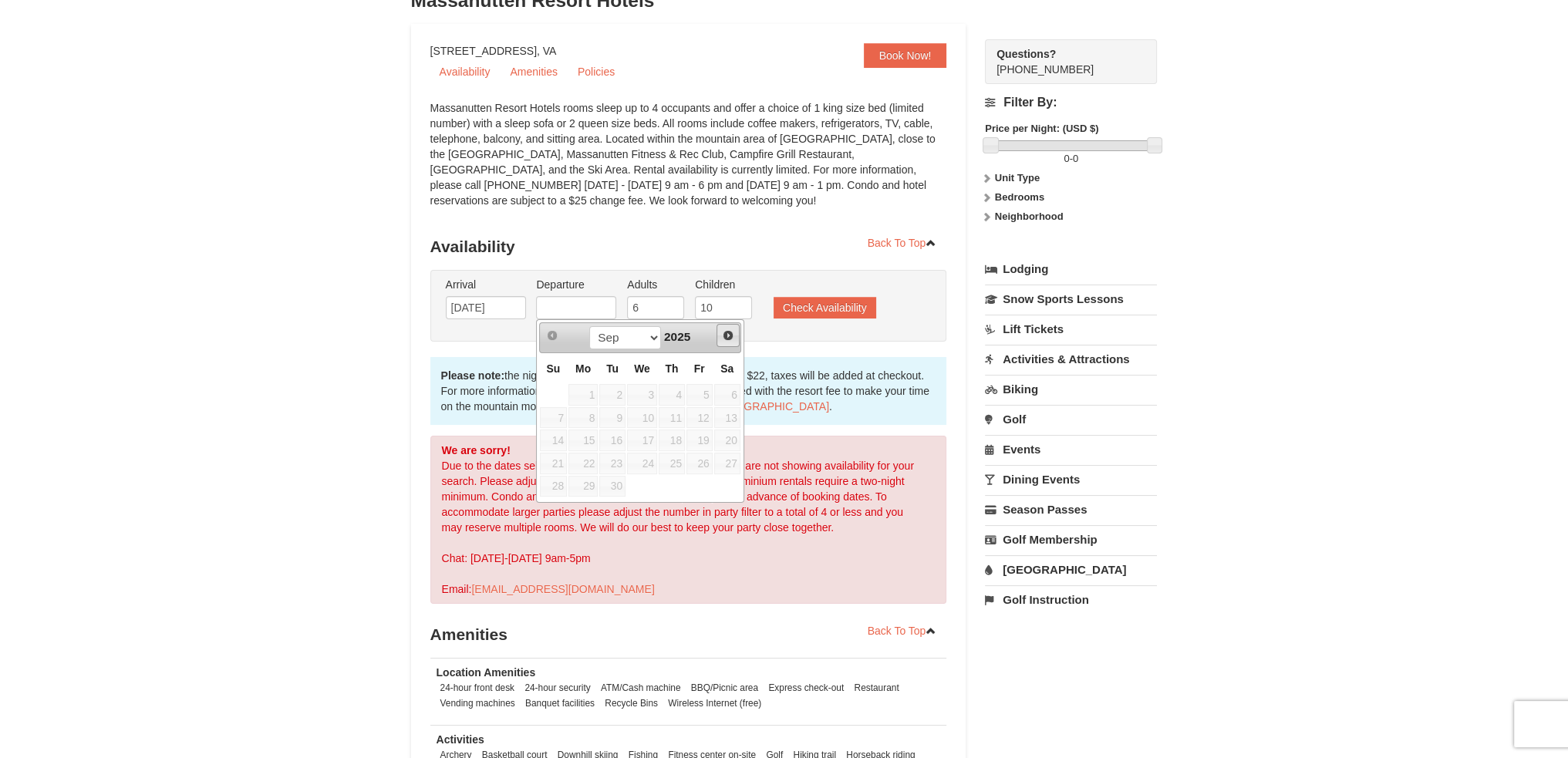
click at [719, 331] on link "Next" at bounding box center [727, 335] width 23 height 23
click at [719, 332] on link "Next" at bounding box center [727, 335] width 23 height 23
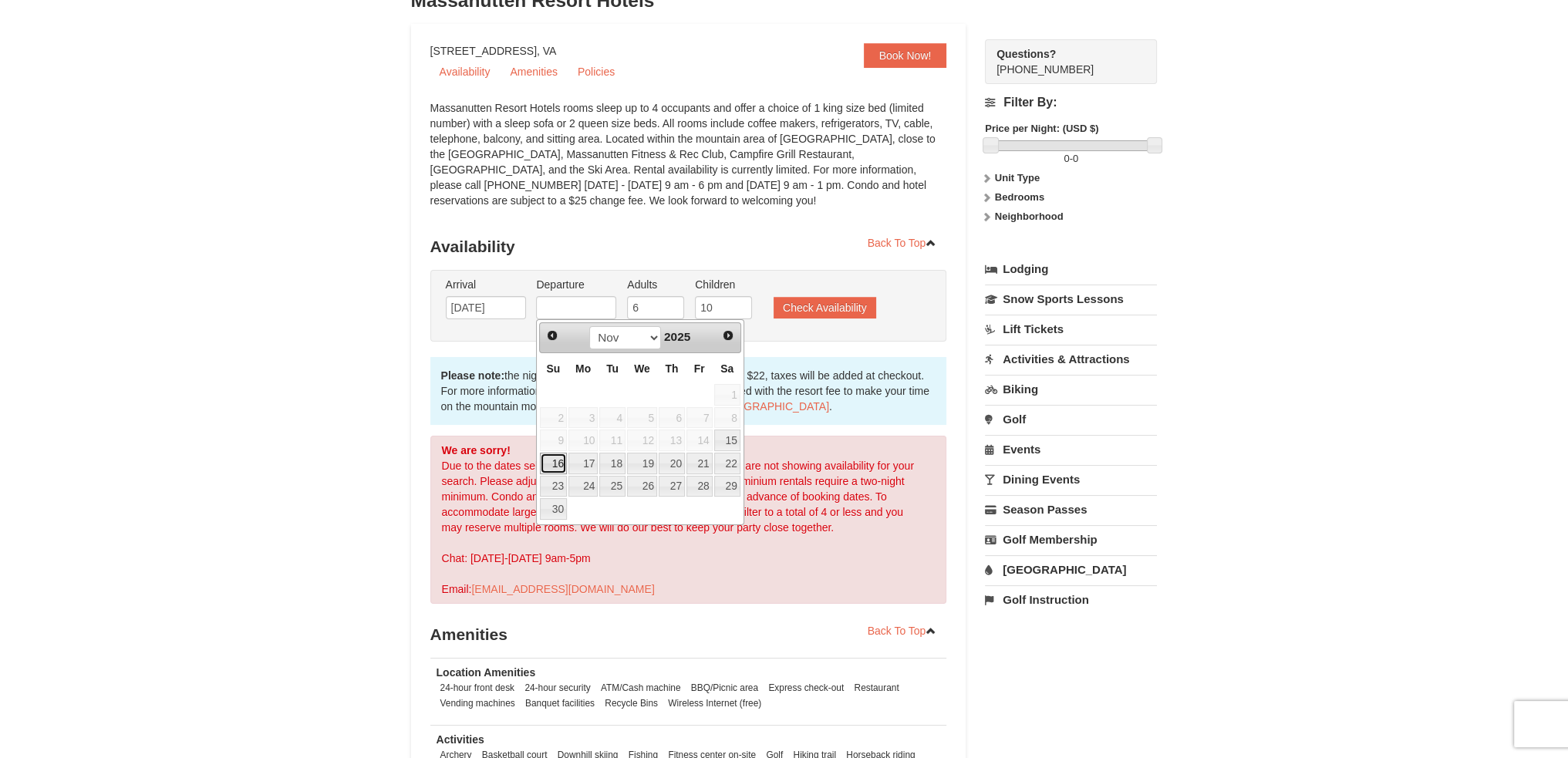
drag, startPoint x: 541, startPoint y: 460, endPoint x: 583, endPoint y: 450, distance: 43.2
click at [543, 461] on link "16" at bounding box center [553, 463] width 27 height 21
type input "[DATE]"
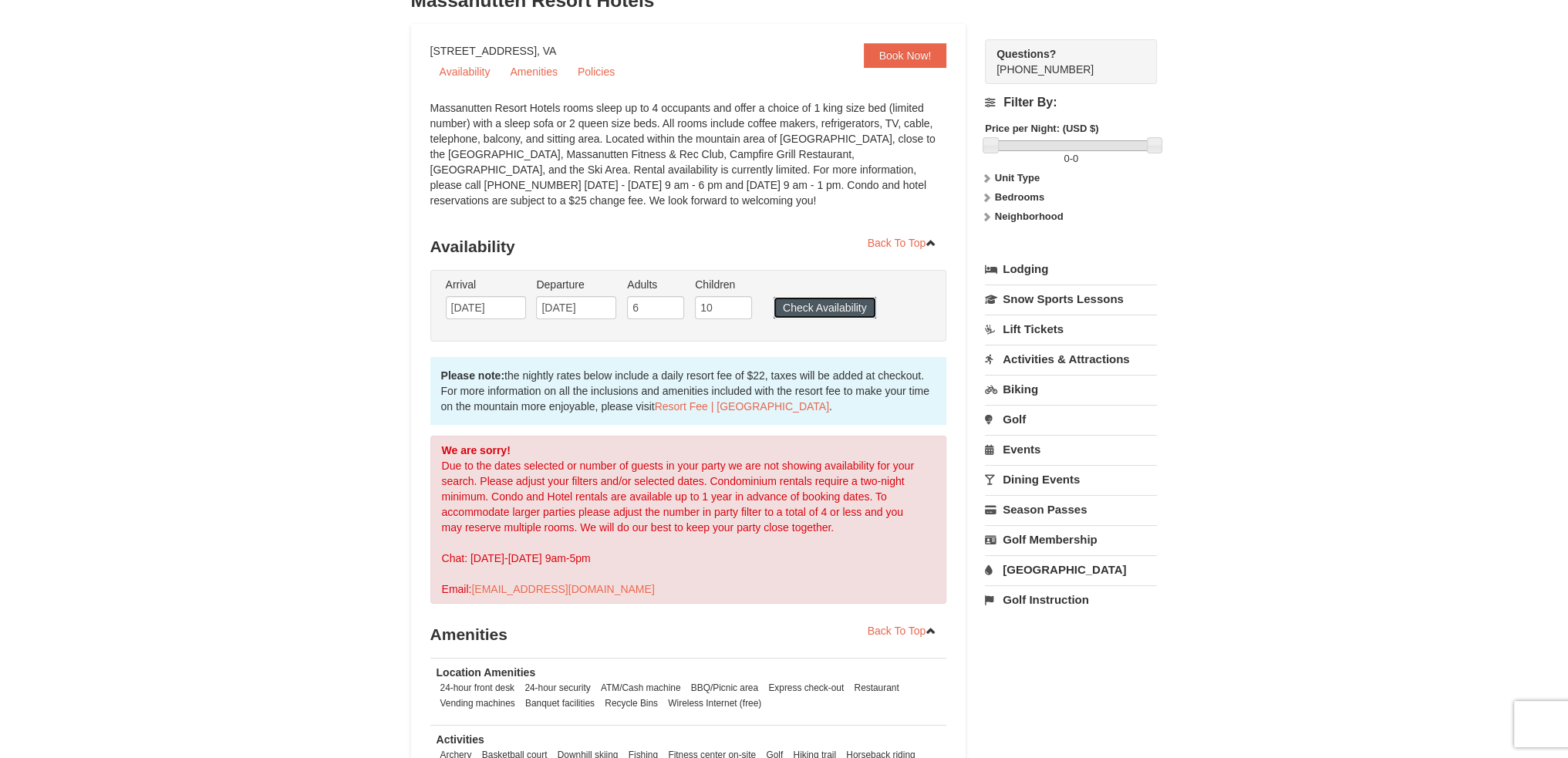
click at [804, 308] on button "Check Availability" at bounding box center [824, 307] width 103 height 21
